Goal: Transaction & Acquisition: Subscribe to service/newsletter

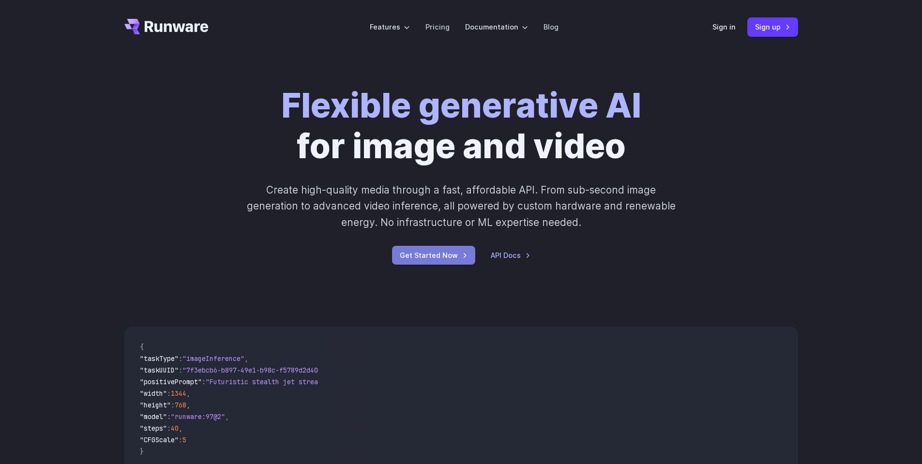
click at [465, 249] on link "Get Started Now" at bounding box center [433, 255] width 83 height 19
